Goal: Transaction & Acquisition: Register for event/course

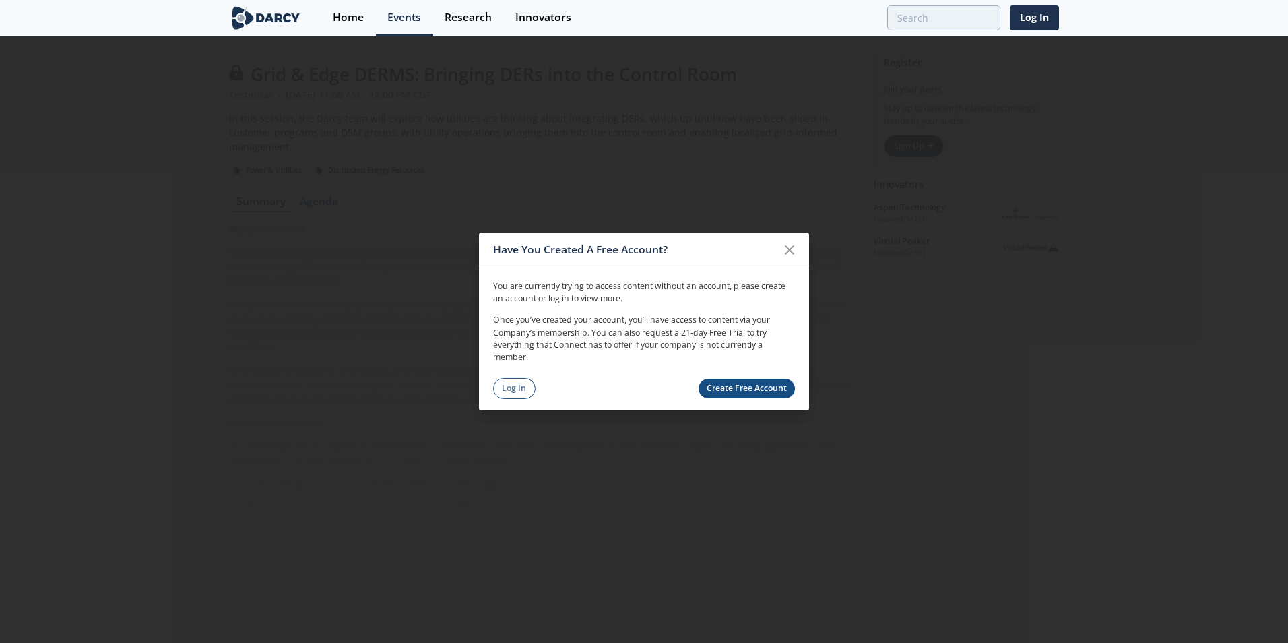
click at [752, 387] on link "Create Free Account" at bounding box center [747, 389] width 97 height 20
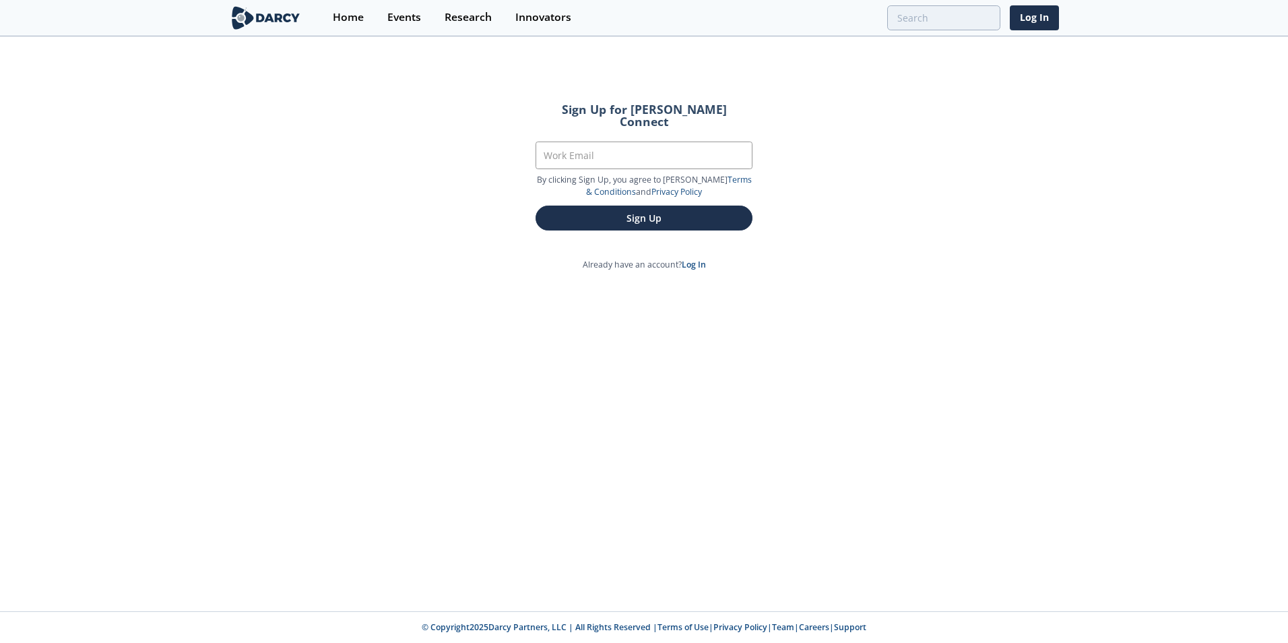
click at [603, 123] on form "Sign Up for Darcy Connect Work Email By clicking Sign Up, you agree to Darcy’s …" at bounding box center [644, 167] width 255 height 164
click at [600, 141] on input "Work Email" at bounding box center [644, 155] width 217 height 28
type input "amkendri@southernco.com"
click at [610, 205] on button "Sign Up" at bounding box center [644, 217] width 217 height 25
click at [649, 212] on button "Sign Up" at bounding box center [644, 217] width 217 height 25
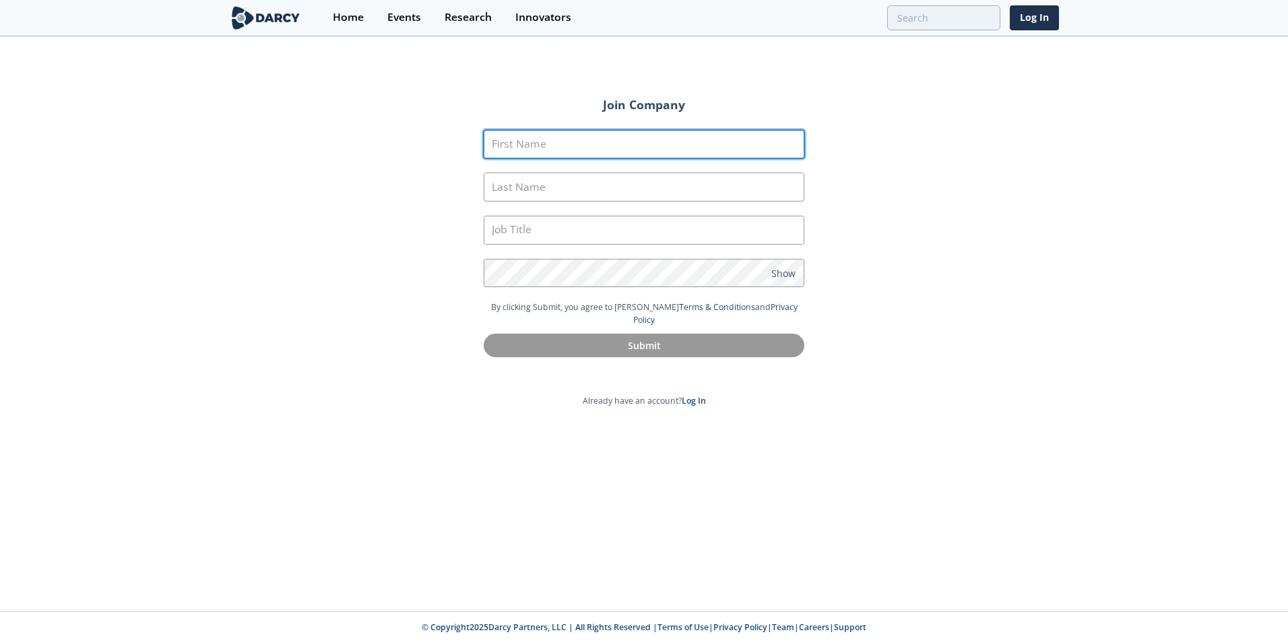
click at [605, 154] on input "First Name" at bounding box center [644, 144] width 321 height 29
type input "Angela"
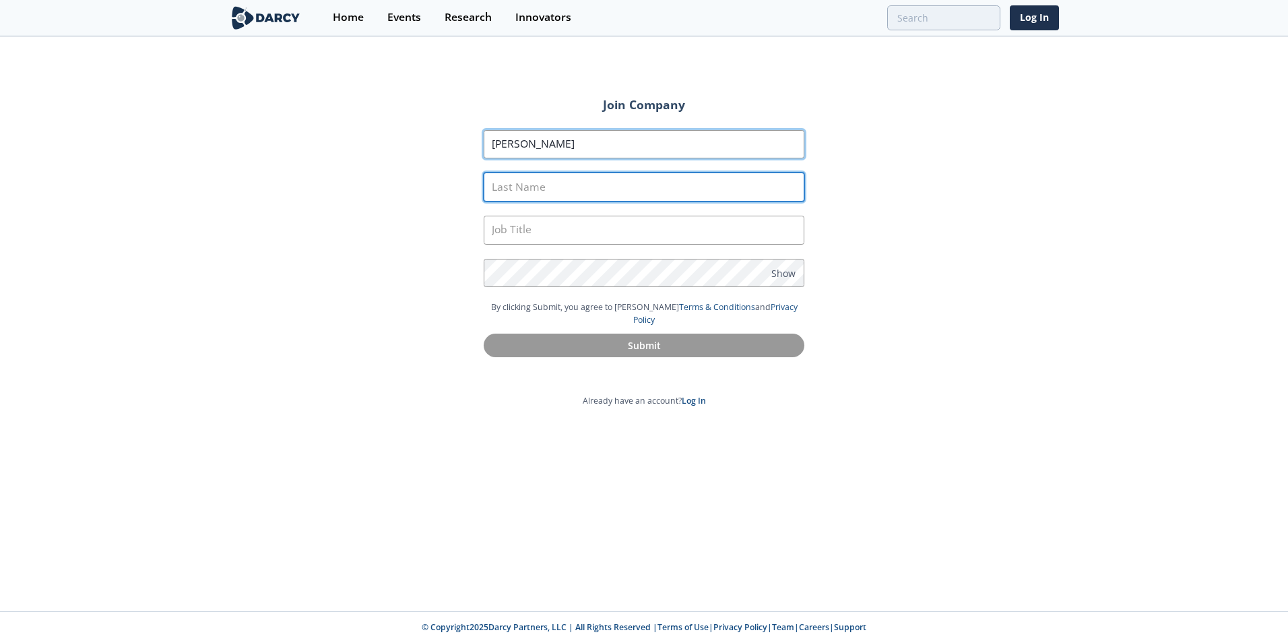
type input "Kendrick"
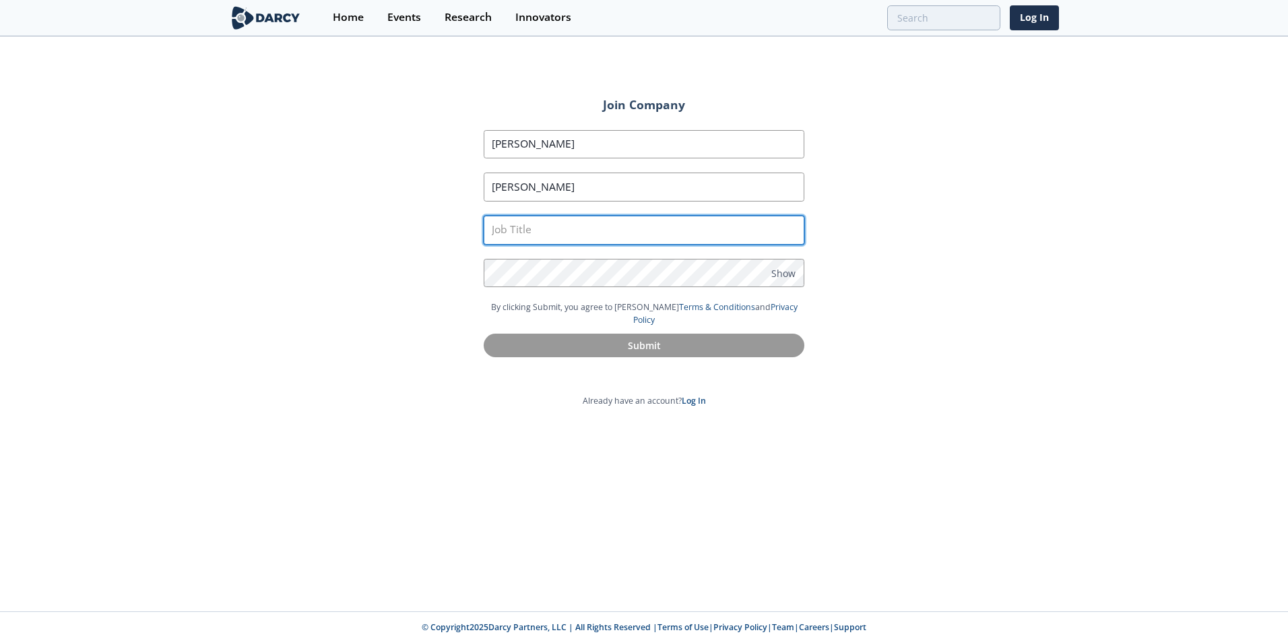
click at [545, 226] on input "text" at bounding box center [644, 230] width 321 height 29
type input "Project Manager"
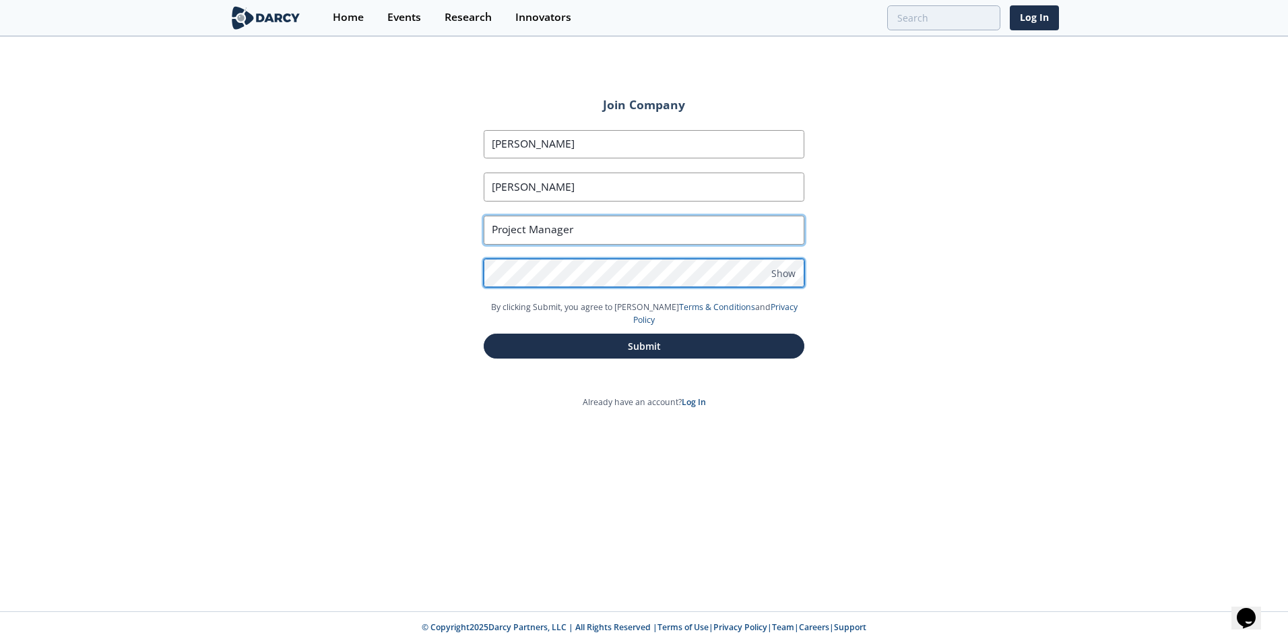
click at [484, 334] on button "Submit" at bounding box center [644, 346] width 321 height 25
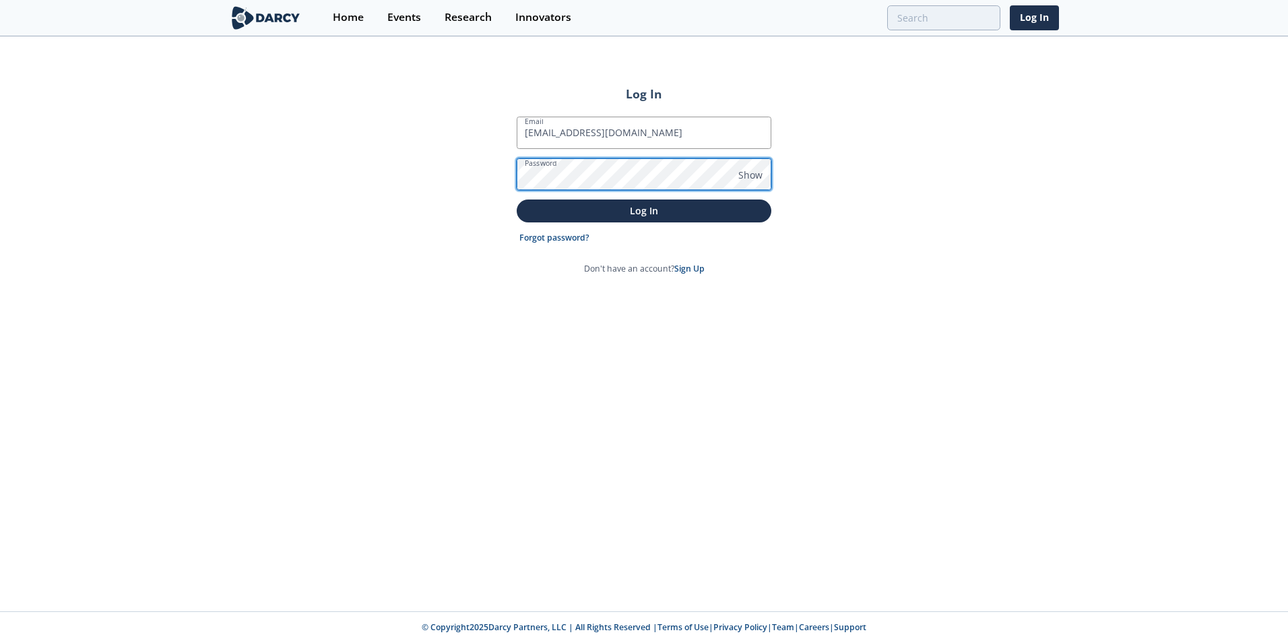
click at [517, 199] on button "Log In" at bounding box center [644, 210] width 255 height 22
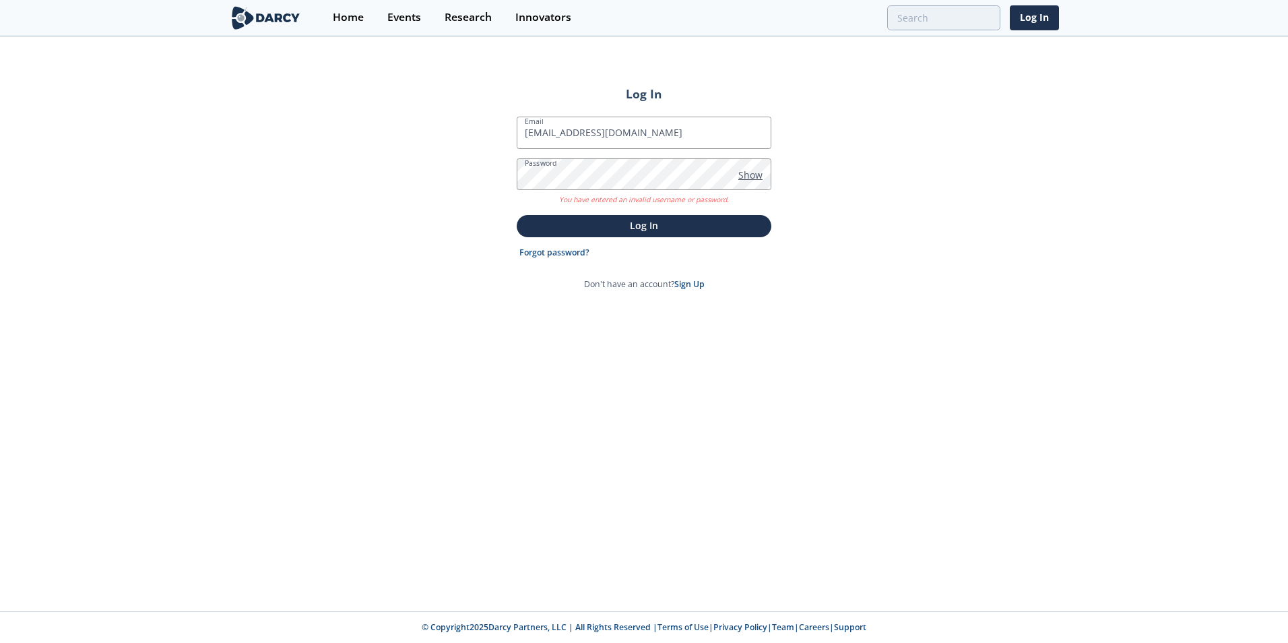
click at [749, 174] on span "Show" at bounding box center [750, 175] width 24 height 14
click at [517, 215] on button "Log In" at bounding box center [644, 226] width 255 height 22
click at [673, 133] on input "[EMAIL_ADDRESS][DOMAIN_NAME]" at bounding box center [644, 133] width 255 height 32
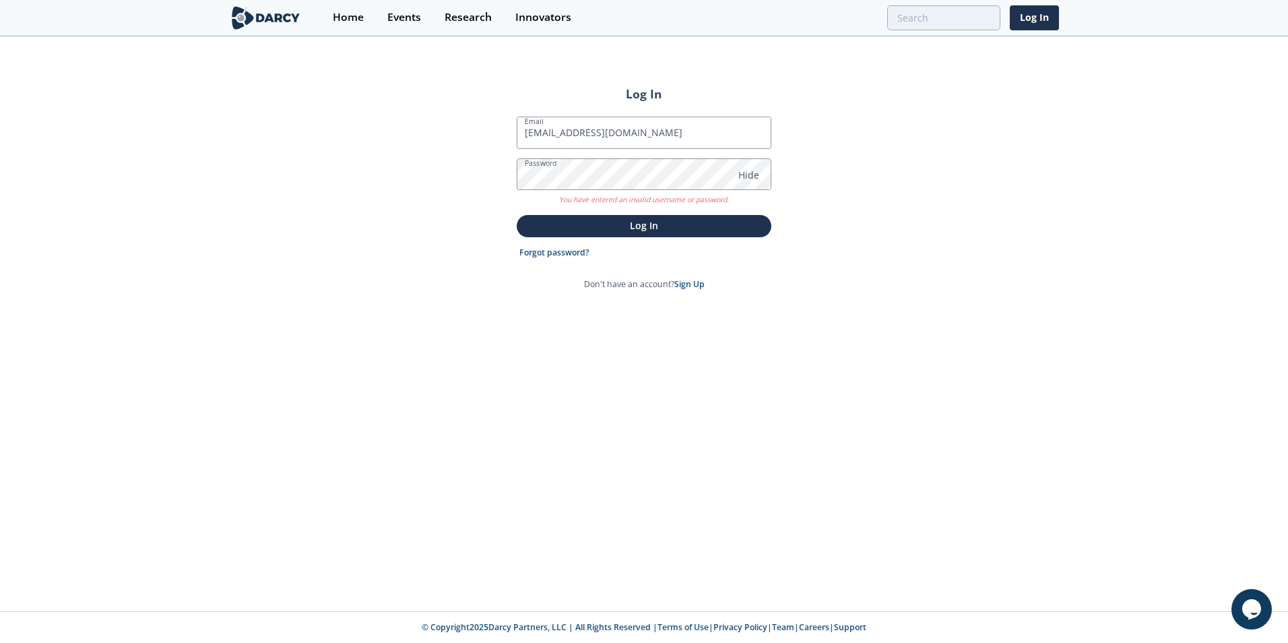
drag, startPoint x: 647, startPoint y: 227, endPoint x: 720, endPoint y: 246, distance: 75.8
click at [647, 228] on p "Log In" at bounding box center [644, 225] width 236 height 14
click at [544, 241] on form "Email amkendri@southernco.com Password Hide You have entered an invalid usernam…" at bounding box center [644, 204] width 255 height 174
click at [544, 250] on link "Forgot password?" at bounding box center [554, 253] width 70 height 12
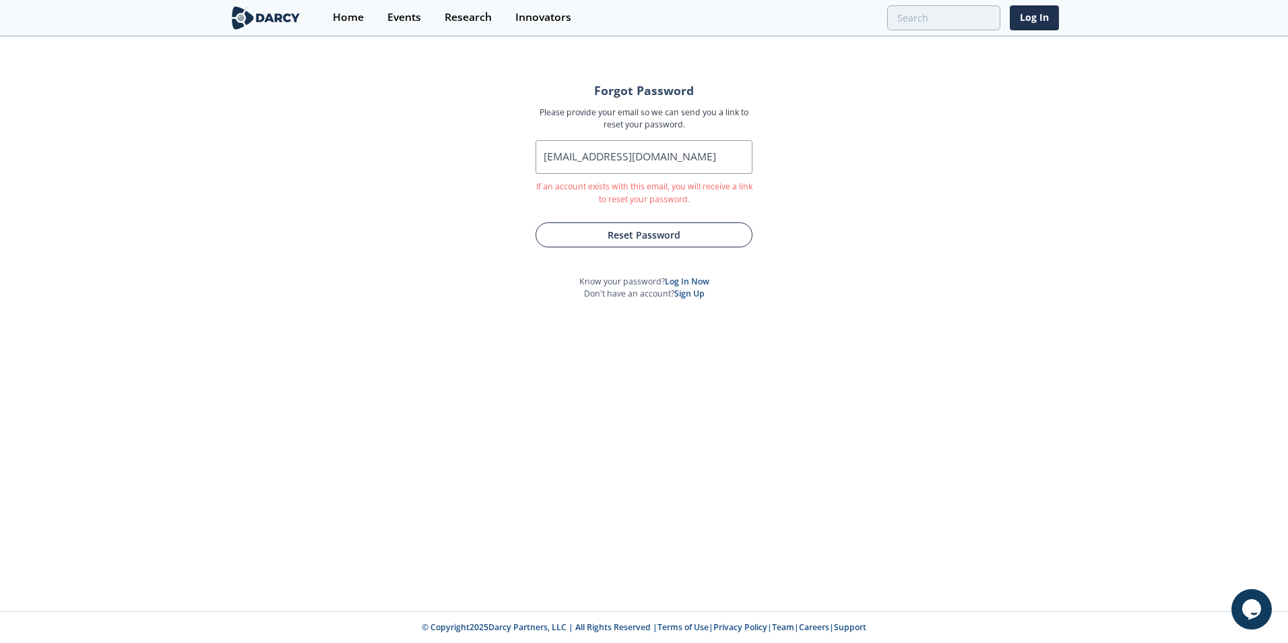
click at [592, 231] on button "Reset Password" at bounding box center [644, 234] width 217 height 25
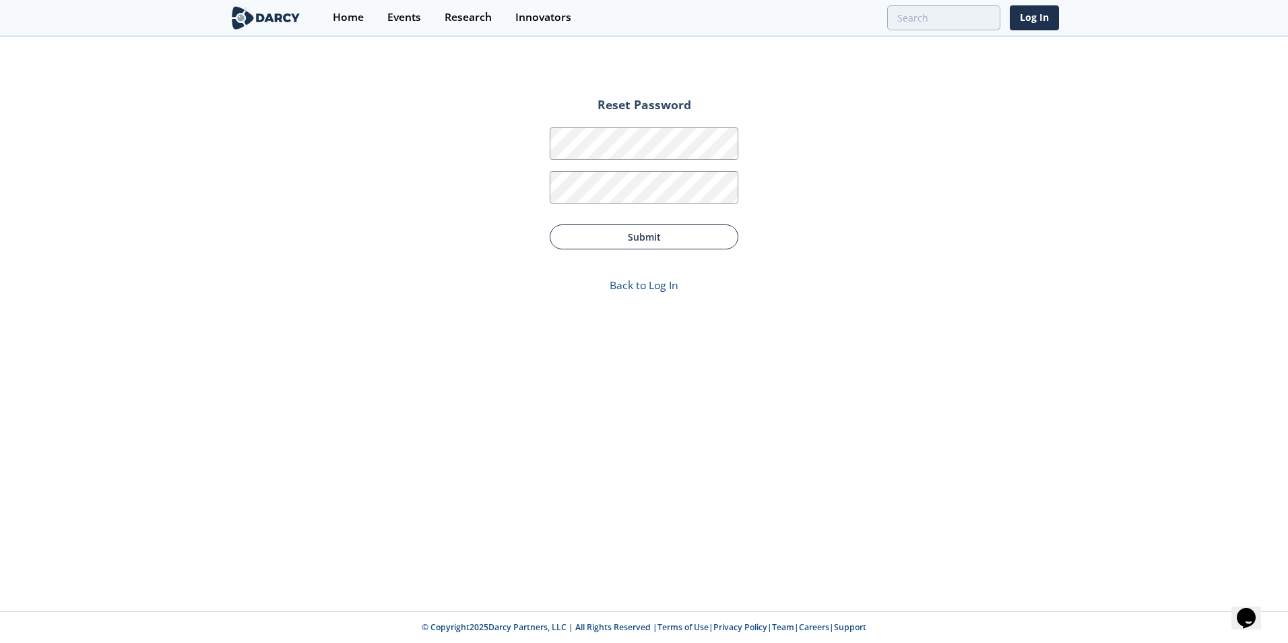
click at [612, 230] on button "Submit" at bounding box center [644, 236] width 189 height 25
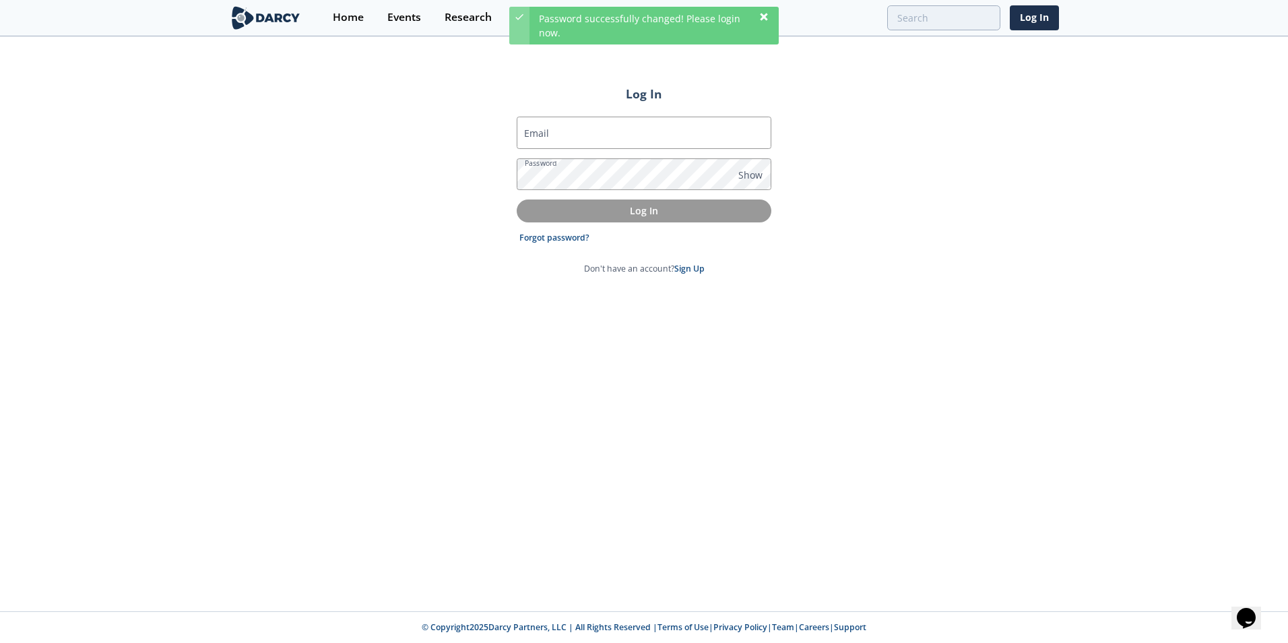
click at [759, 17] on icon at bounding box center [764, 16] width 11 height 11
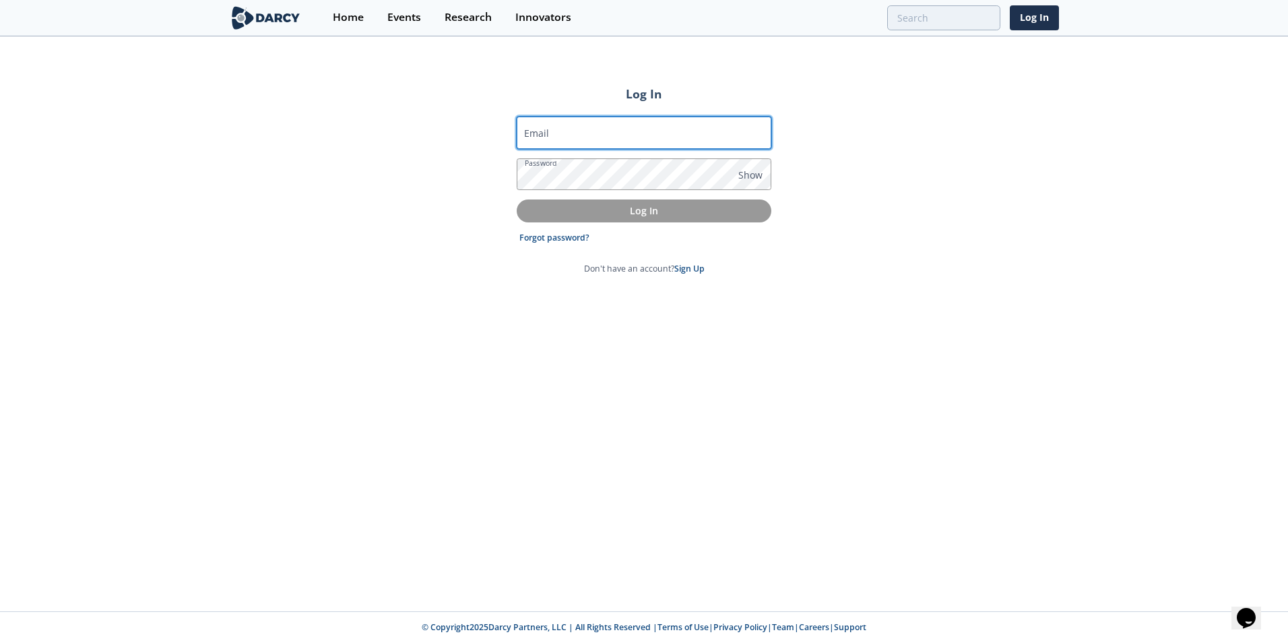
click at [590, 135] on input "Email" at bounding box center [644, 133] width 255 height 32
type input "[EMAIL_ADDRESS][DOMAIN_NAME]"
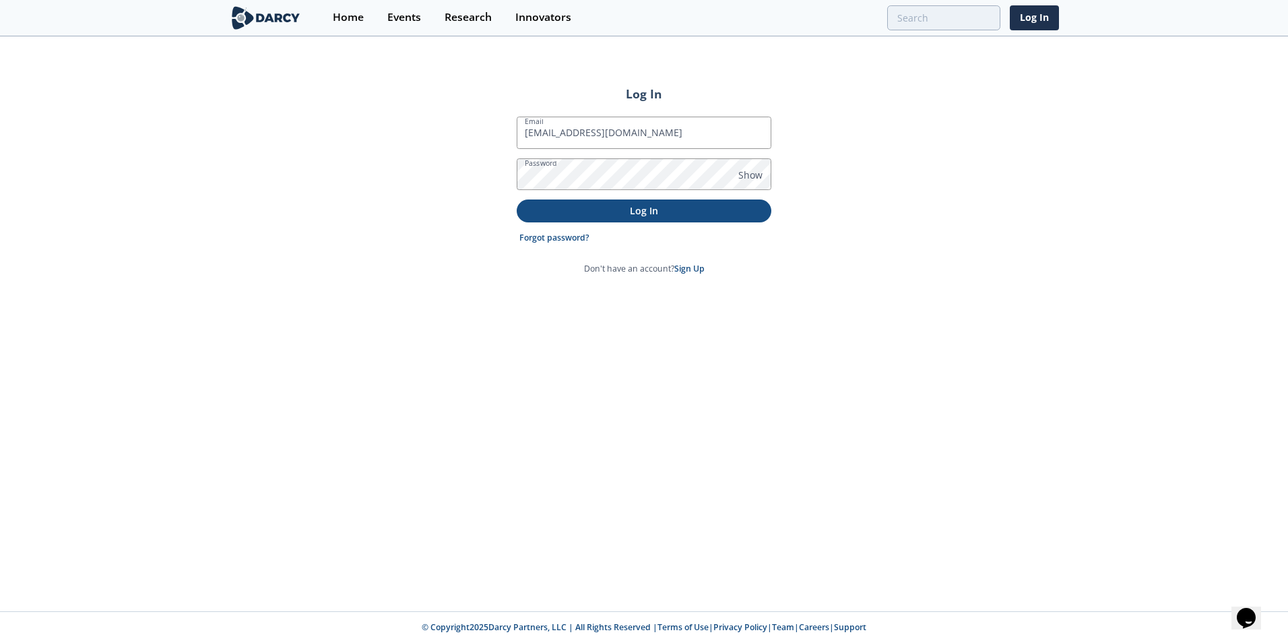
click at [629, 214] on p "Log In" at bounding box center [644, 210] width 236 height 14
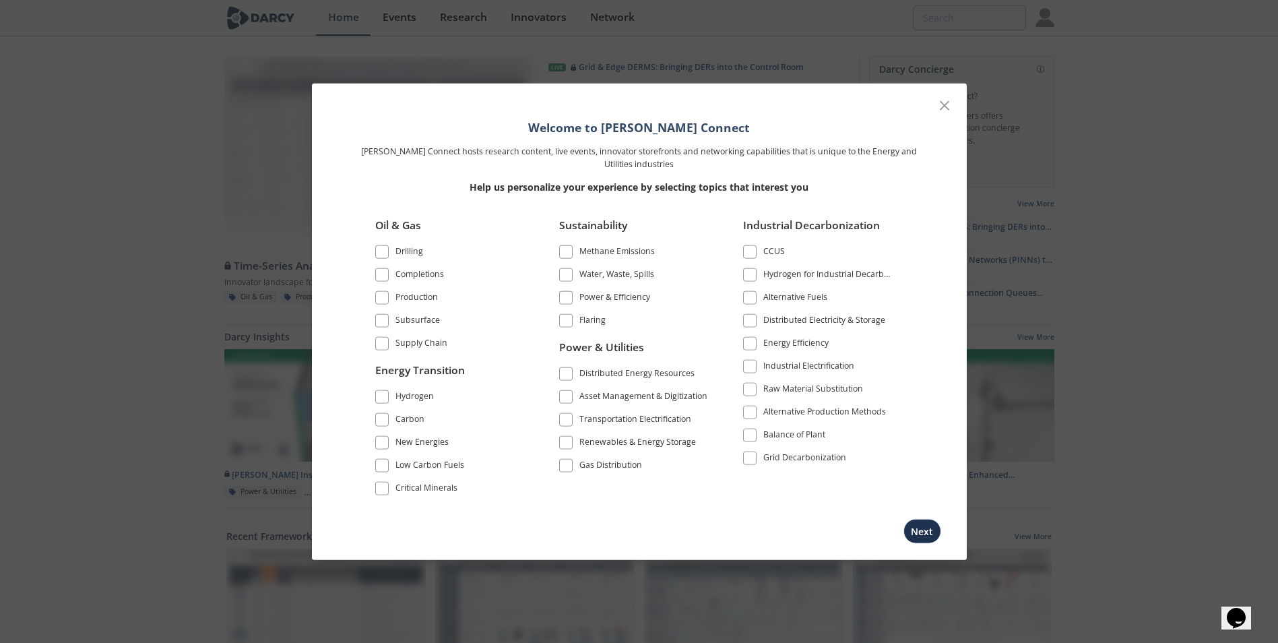
click at [568, 369] on span at bounding box center [565, 373] width 9 height 9
click at [924, 532] on button "Next" at bounding box center [923, 530] width 38 height 25
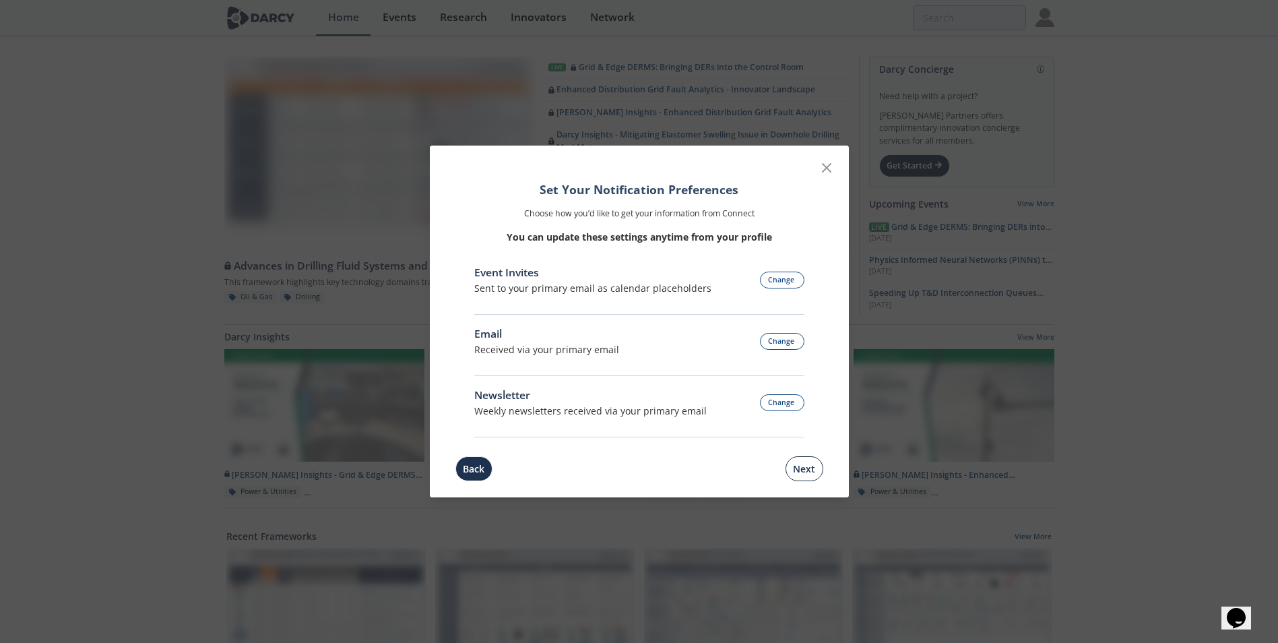
click at [813, 467] on button "Next" at bounding box center [805, 468] width 38 height 25
